Goal: Information Seeking & Learning: Learn about a topic

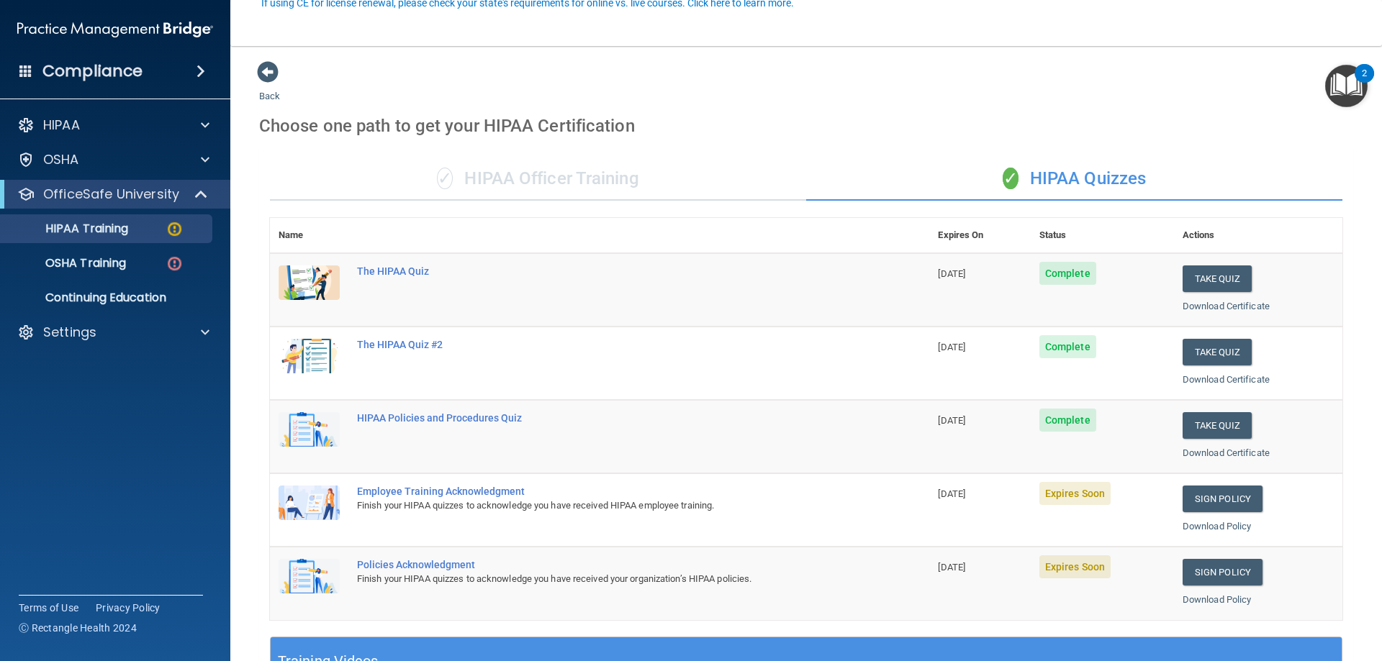
scroll to position [144, 0]
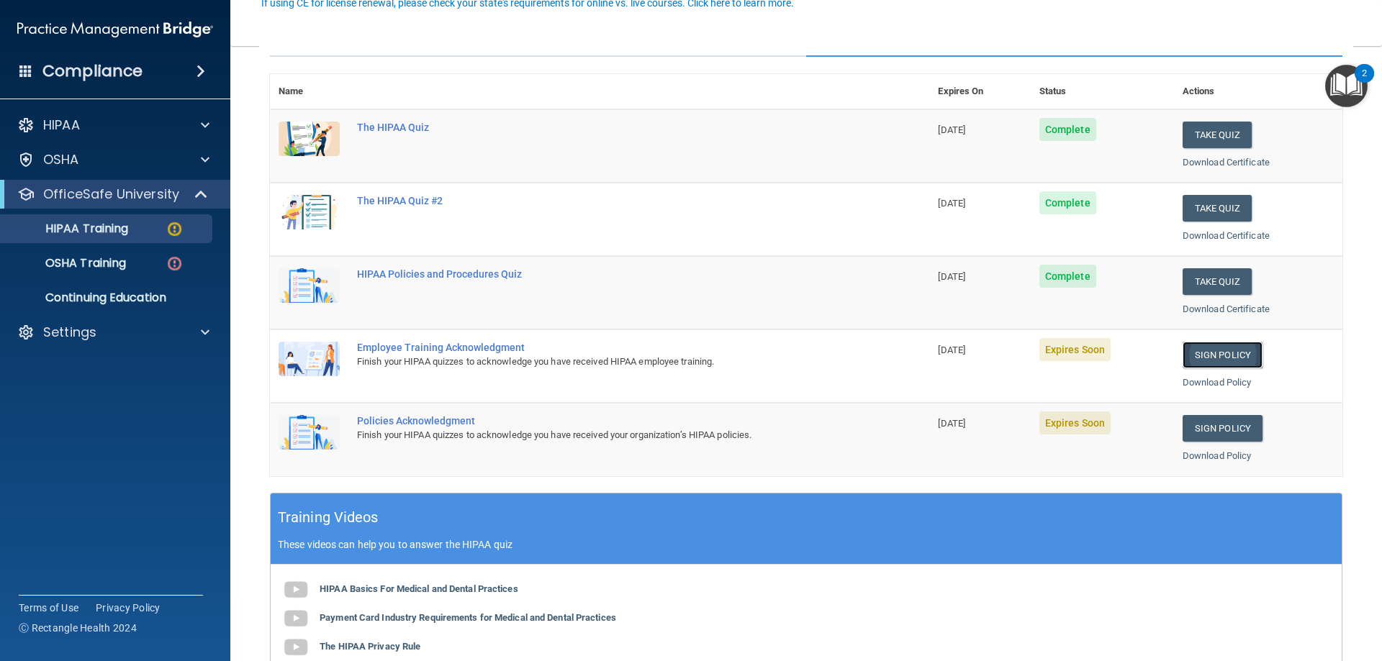
click at [1195, 352] on link "Sign Policy" at bounding box center [1223, 355] width 80 height 27
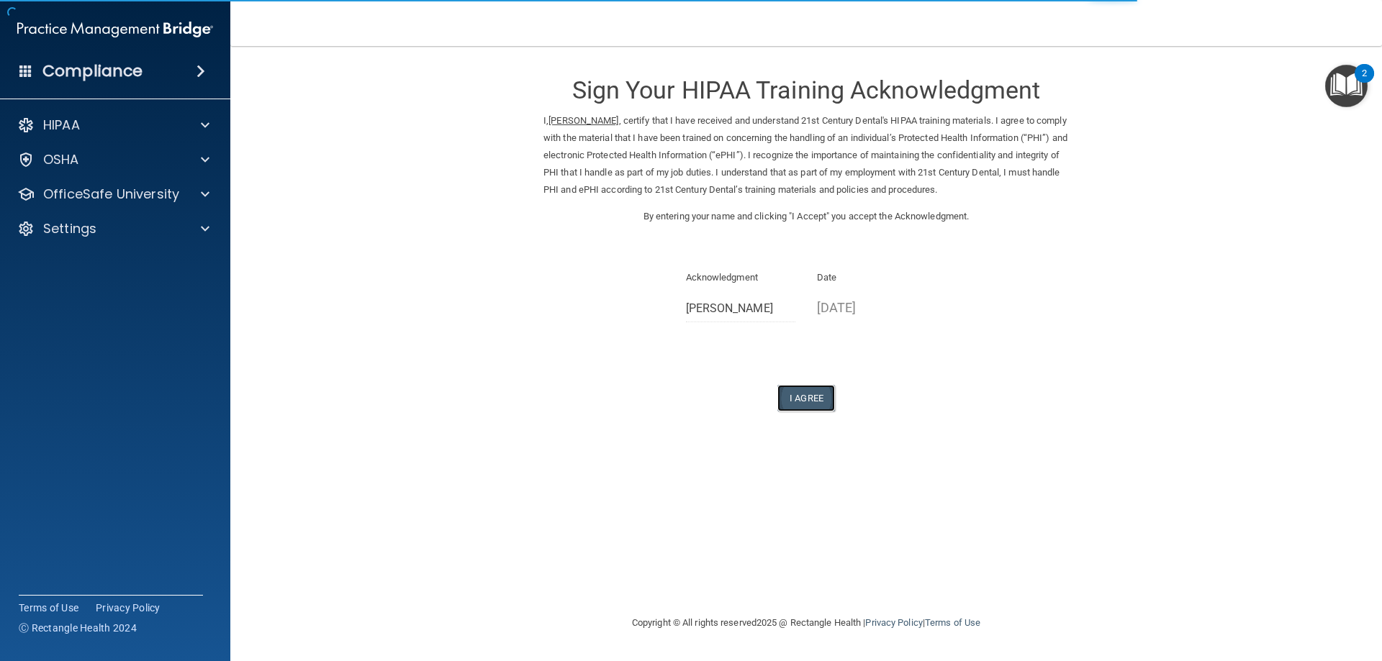
click at [821, 399] on button "I Agree" at bounding box center [806, 398] width 58 height 27
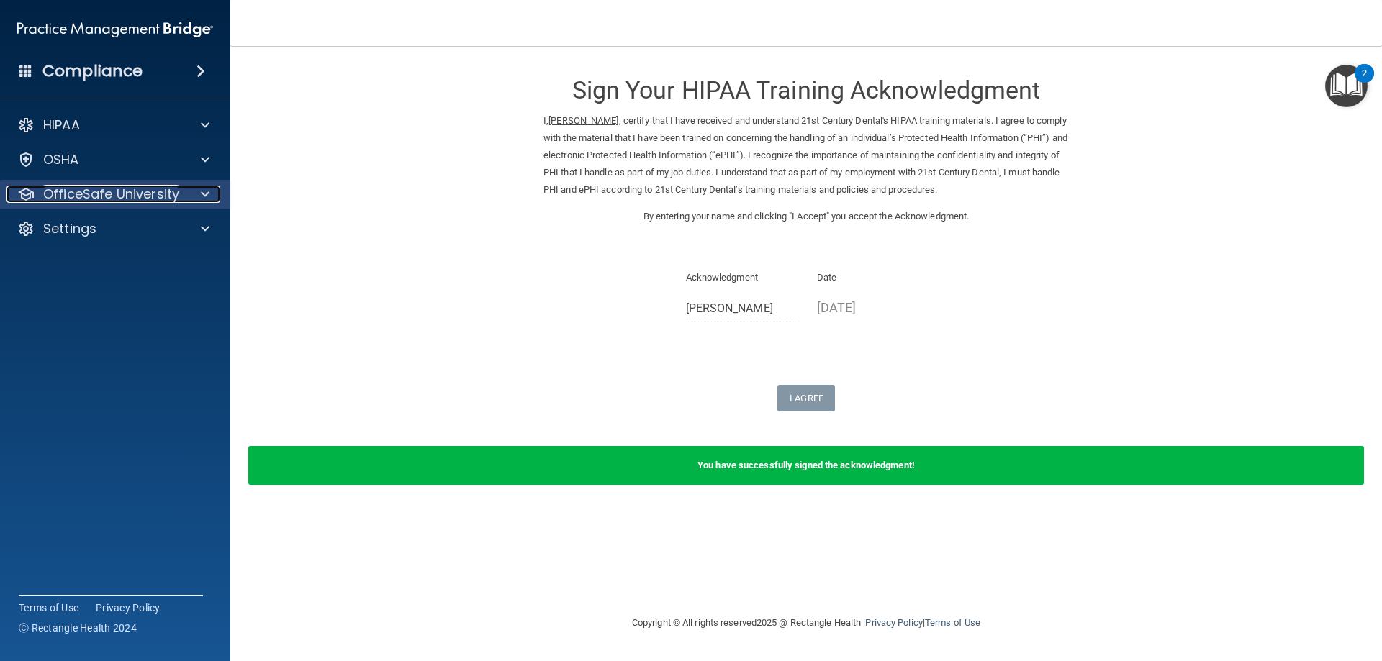
click at [177, 191] on p "OfficeSafe University" at bounding box center [111, 194] width 136 height 17
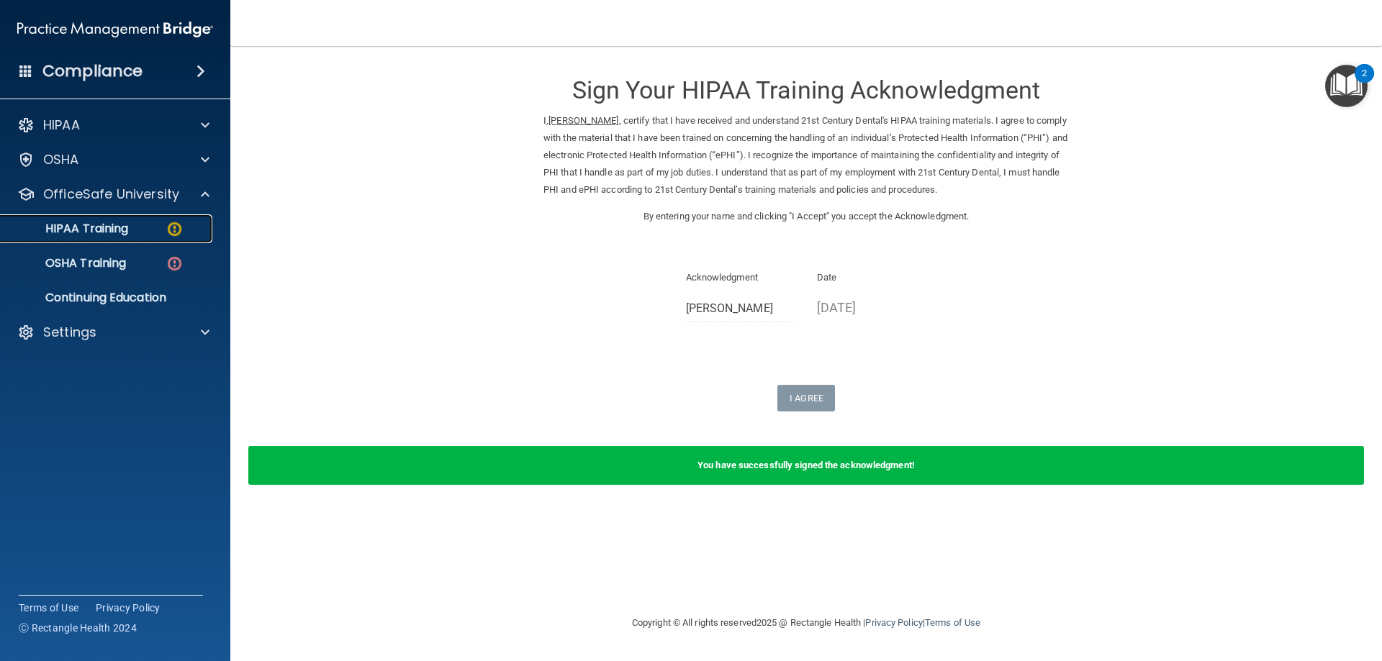
click at [179, 227] on img at bounding box center [175, 229] width 18 height 18
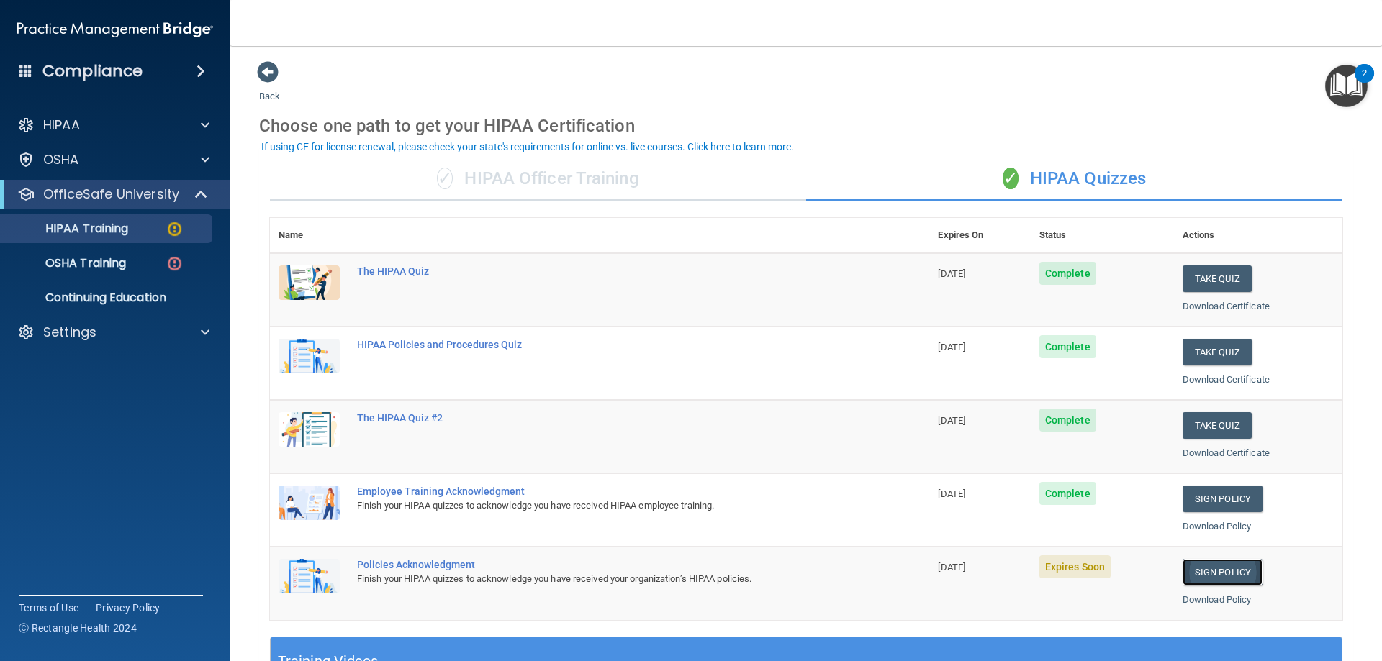
click at [1213, 571] on link "Sign Policy" at bounding box center [1223, 572] width 80 height 27
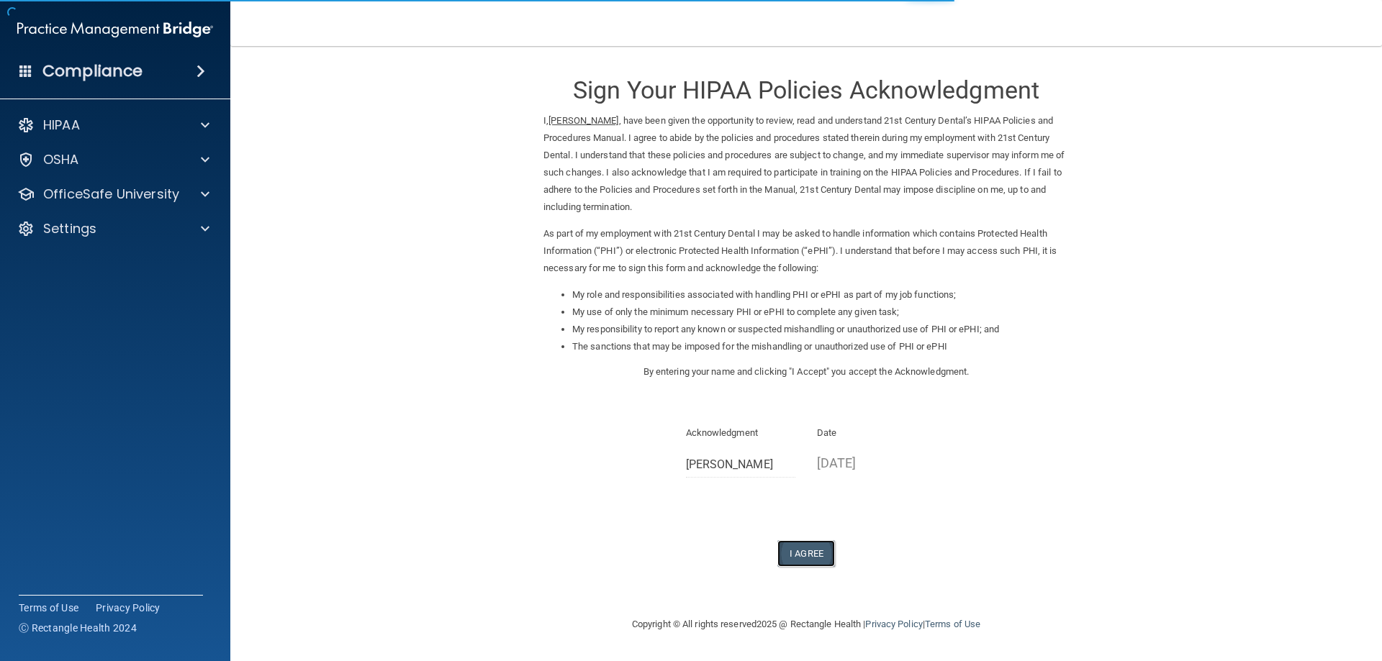
click at [803, 558] on button "I Agree" at bounding box center [806, 554] width 58 height 27
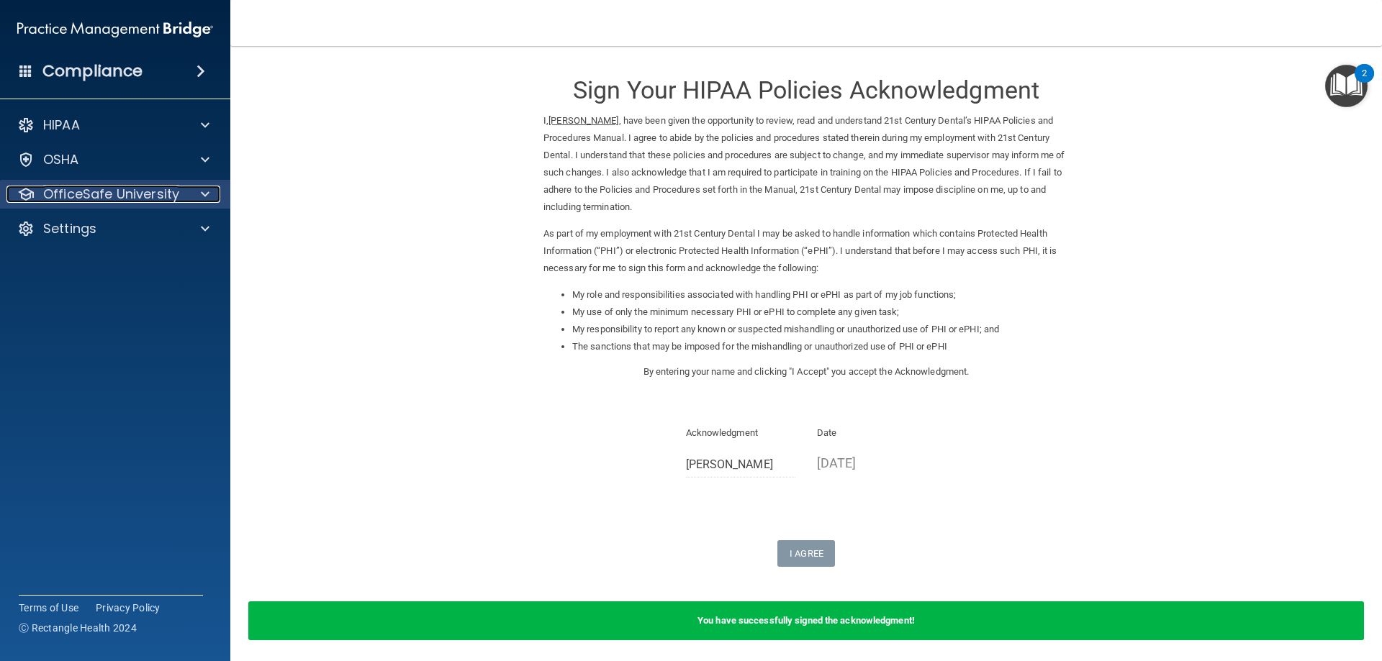
click at [201, 194] on span at bounding box center [205, 194] width 9 height 17
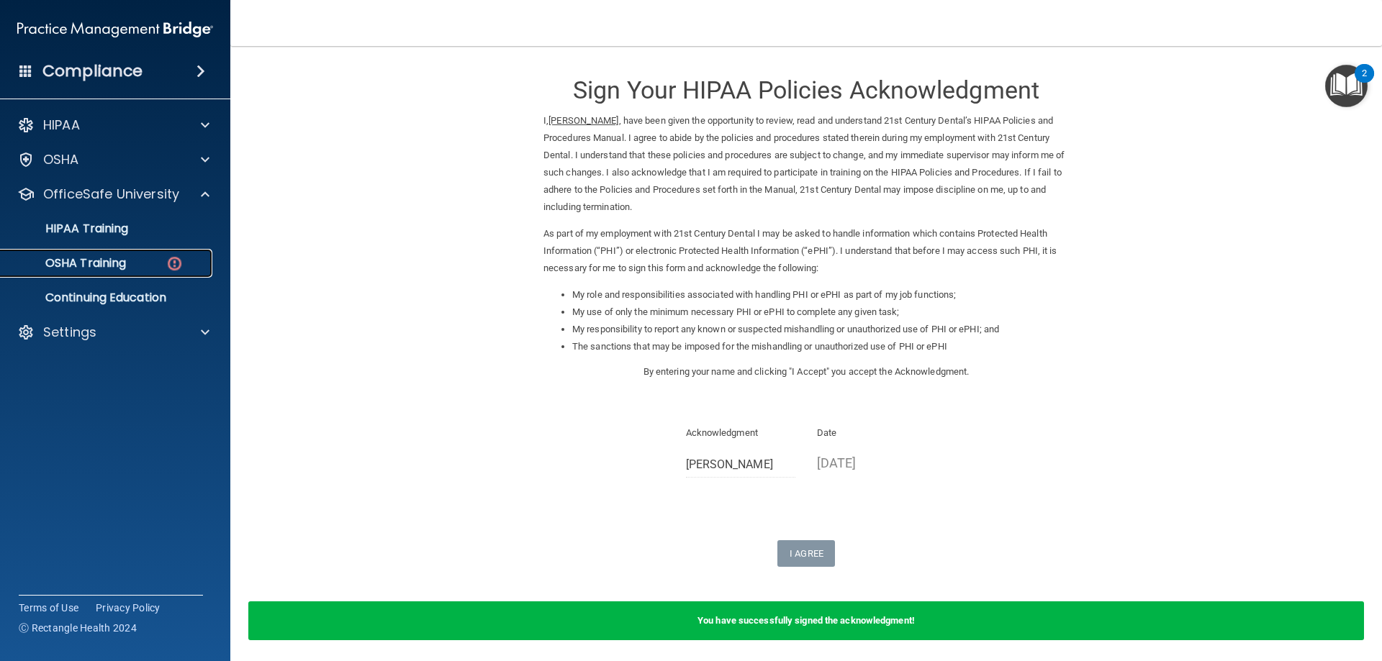
click at [178, 265] on img at bounding box center [175, 264] width 18 height 18
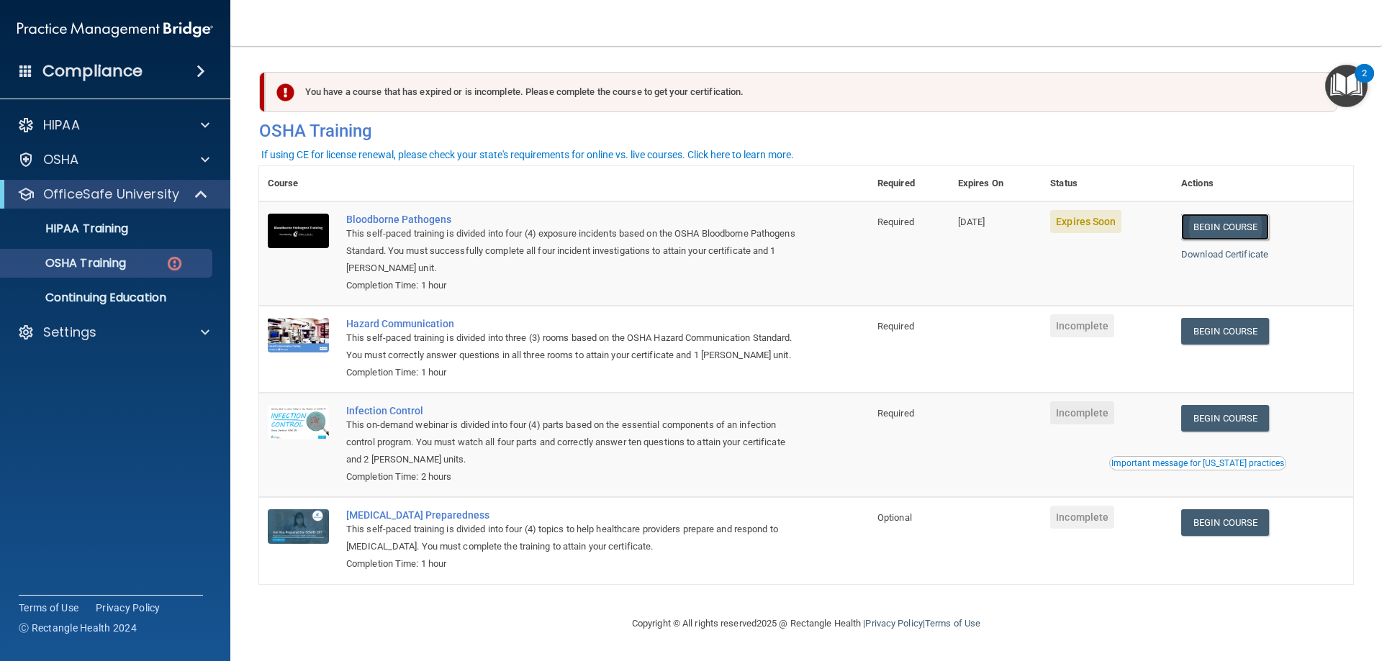
click at [1216, 225] on link "Begin Course" at bounding box center [1225, 227] width 88 height 27
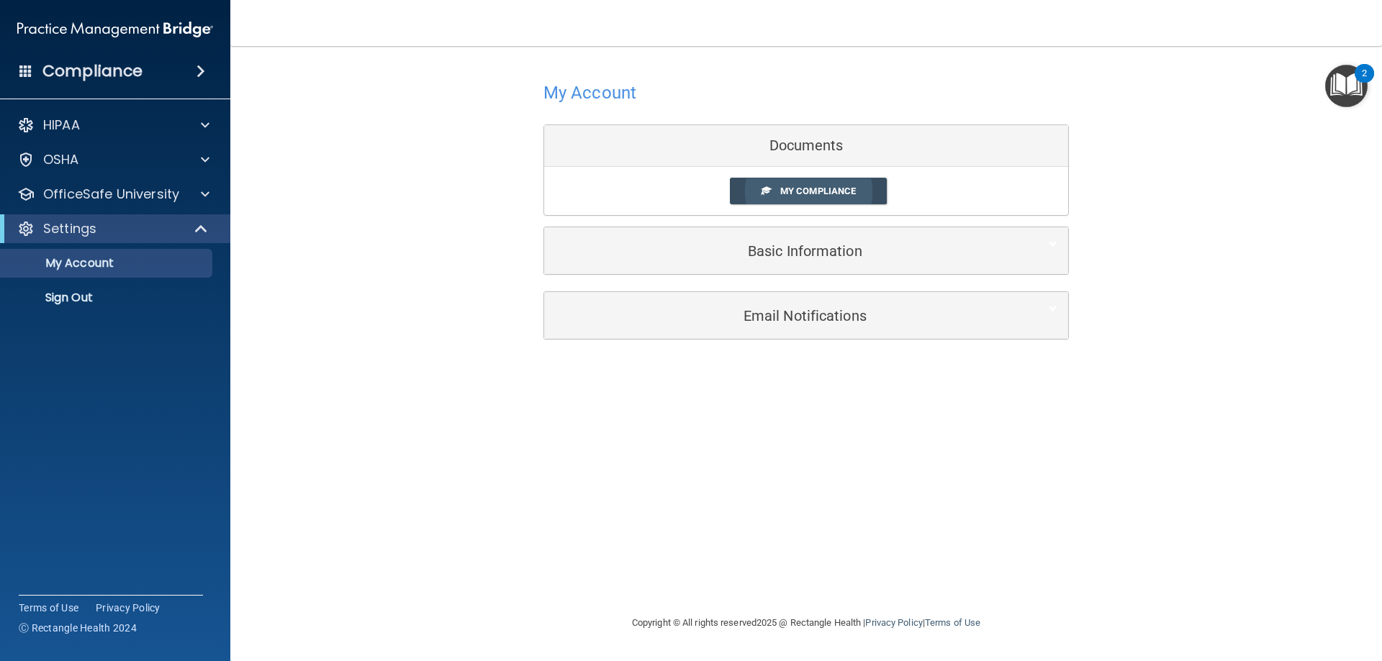
click at [815, 190] on span "My Compliance" at bounding box center [818, 191] width 76 height 11
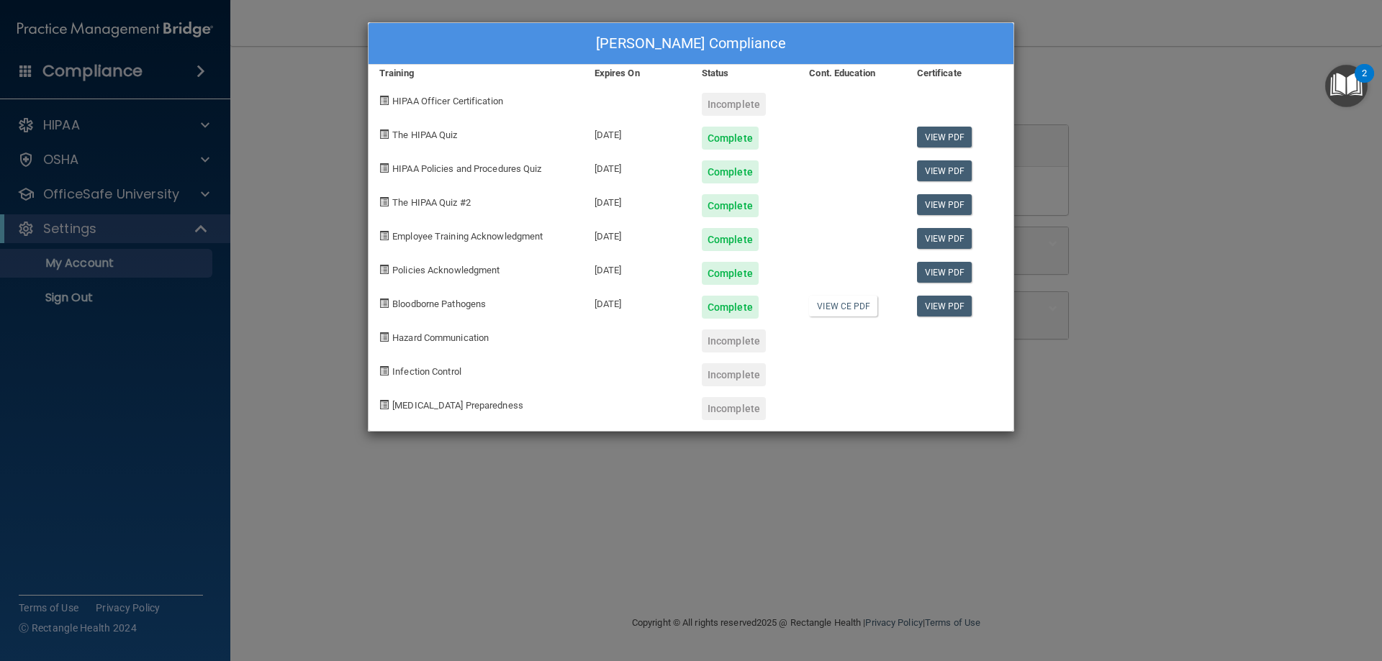
click at [725, 104] on div "Incomplete" at bounding box center [734, 104] width 64 height 23
click at [1132, 386] on div "Felicia Calloway's Compliance Training Expires On Status Cont. Education Certif…" at bounding box center [691, 330] width 1382 height 661
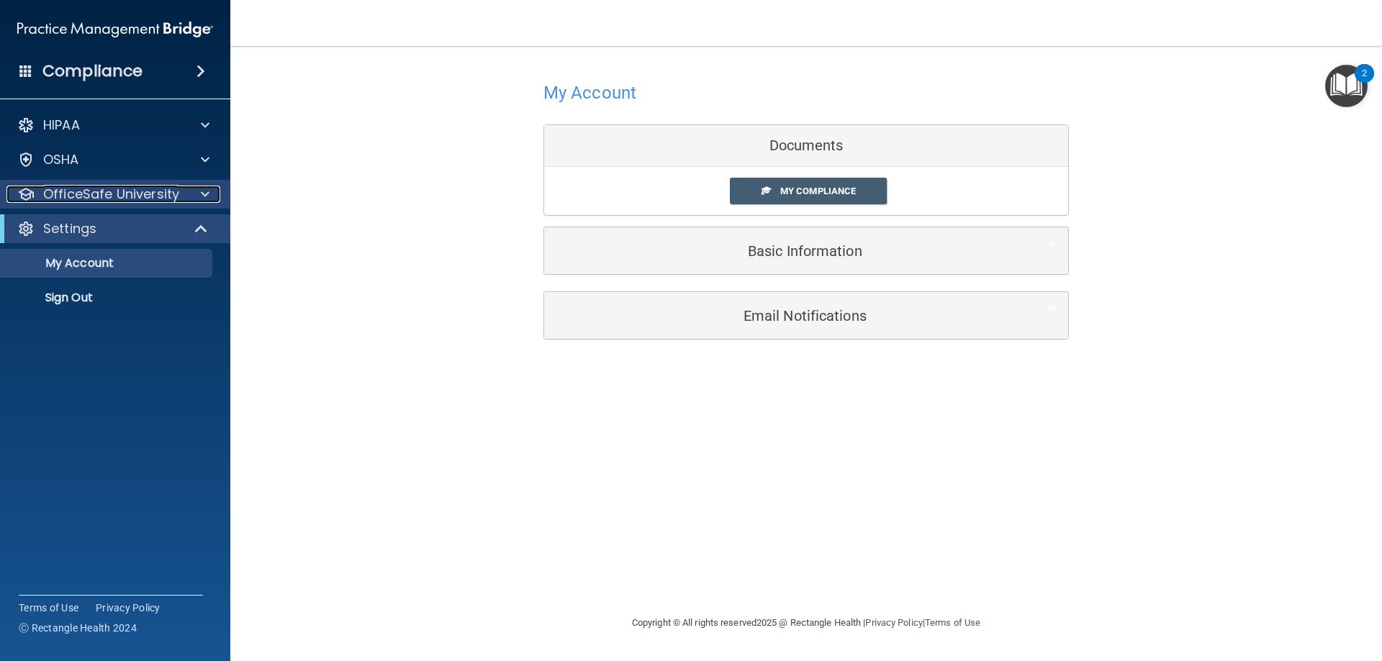
click at [209, 198] on div at bounding box center [203, 194] width 36 height 17
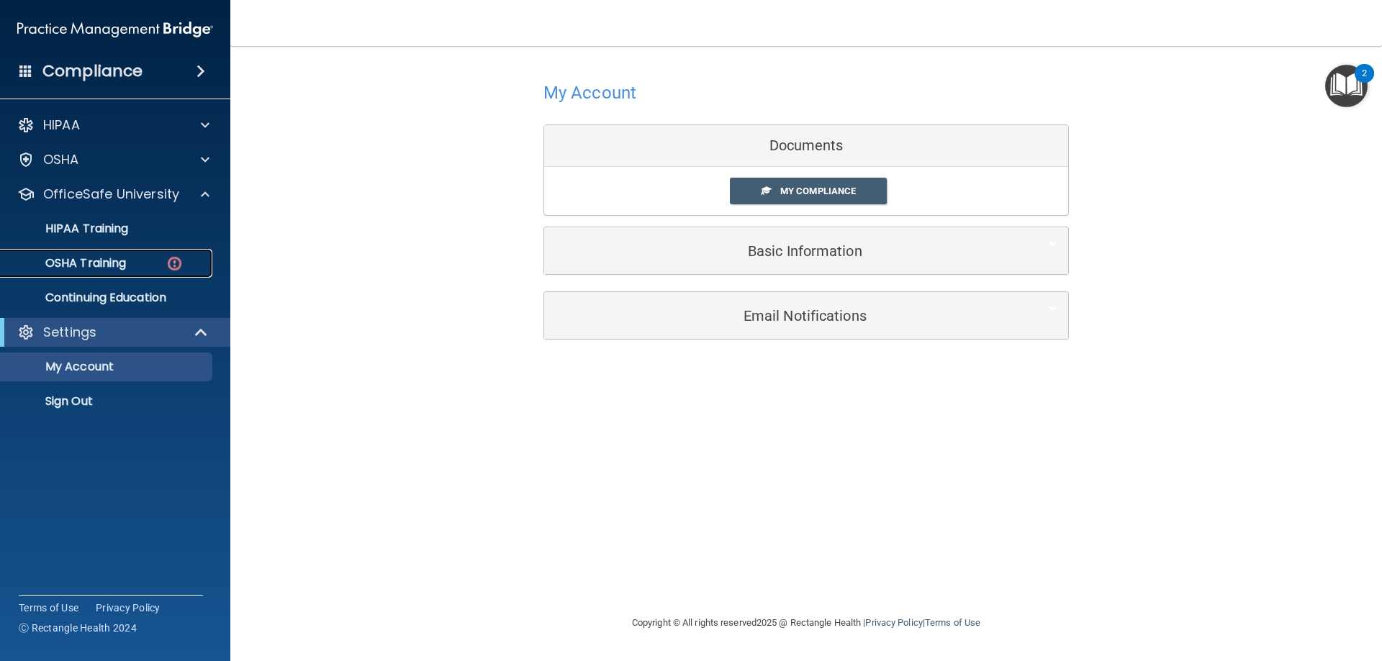
click at [167, 258] on img at bounding box center [175, 264] width 18 height 18
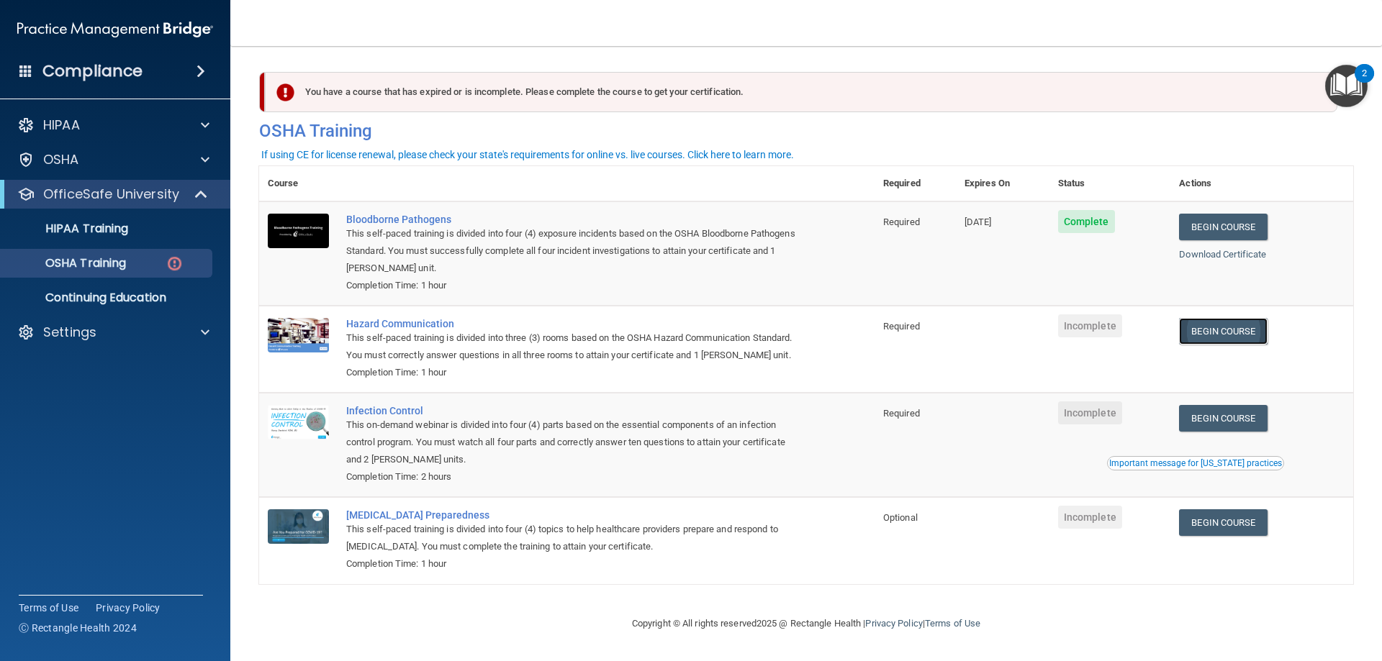
click at [1206, 339] on link "Begin Course" at bounding box center [1223, 331] width 88 height 27
